Goal: Information Seeking & Learning: Learn about a topic

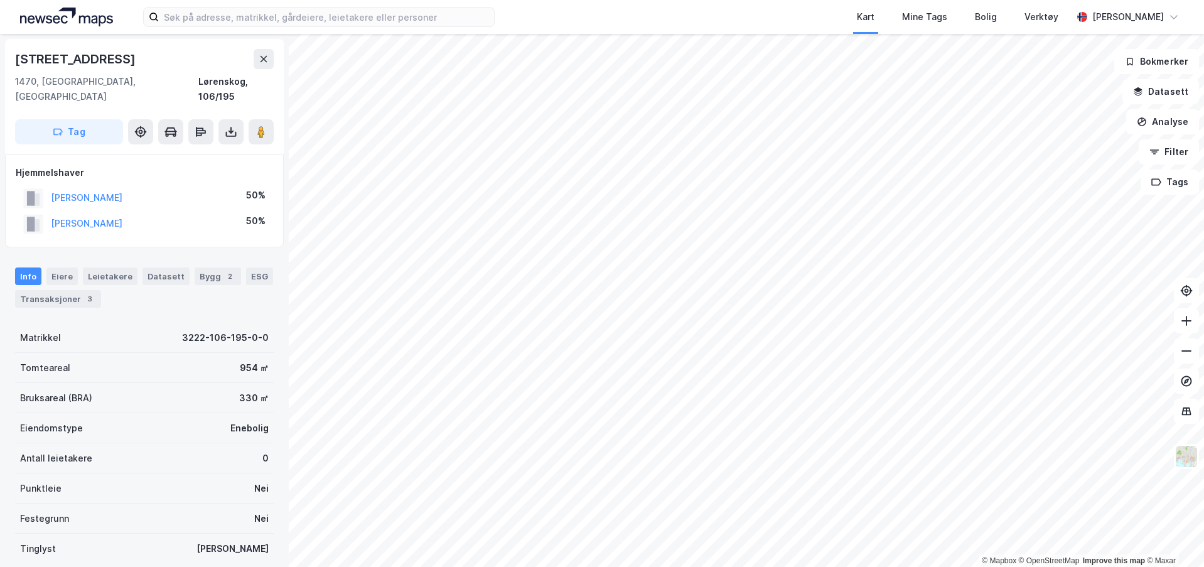
click at [191, 539] on div "Tinglyst Ja" at bounding box center [144, 548] width 259 height 30
